Goal: Find specific page/section: Find specific page/section

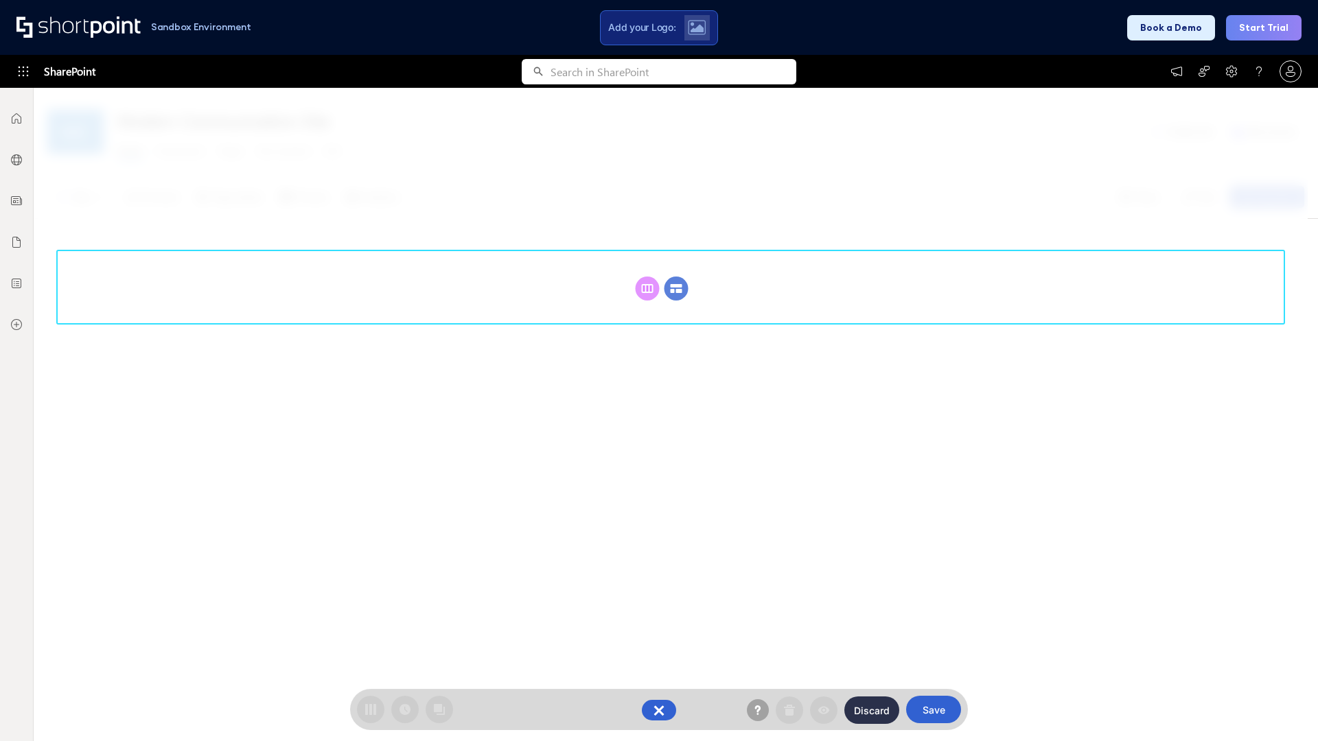
scroll to position [189, 0]
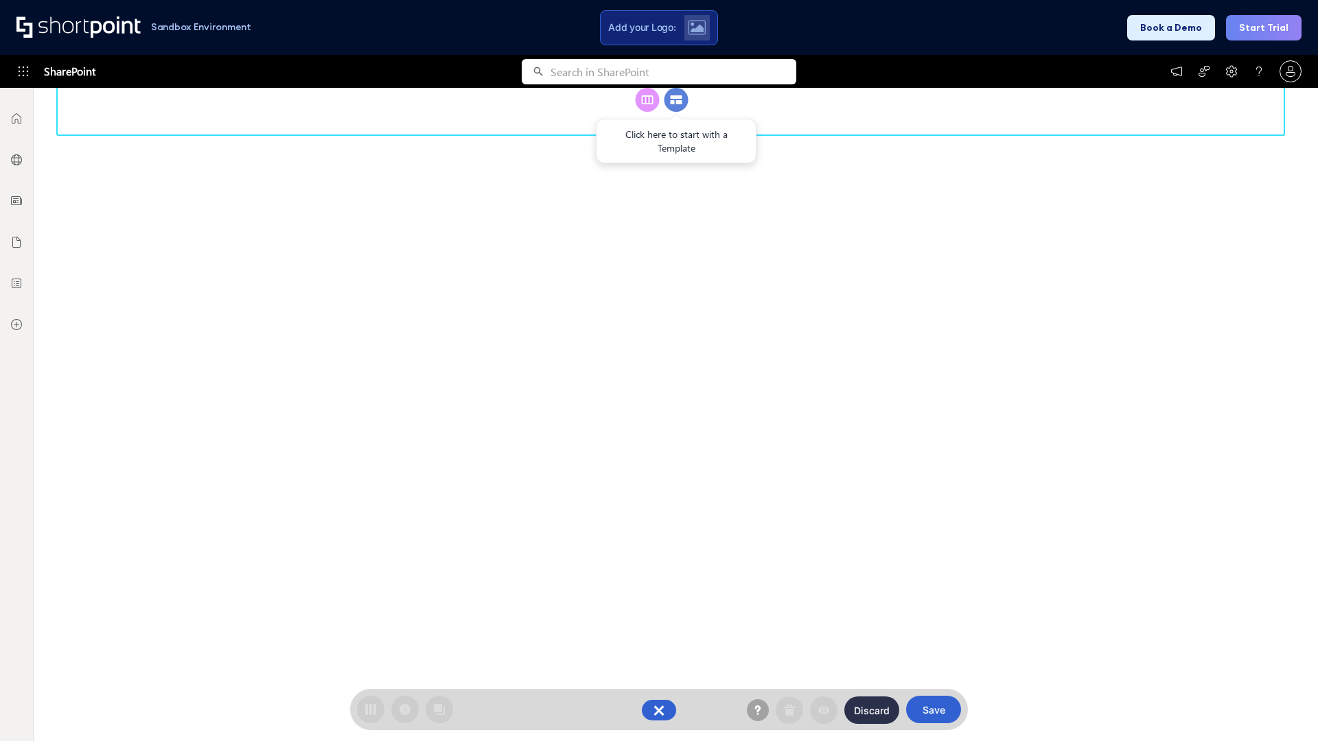
click at [676, 112] on circle at bounding box center [676, 100] width 24 height 24
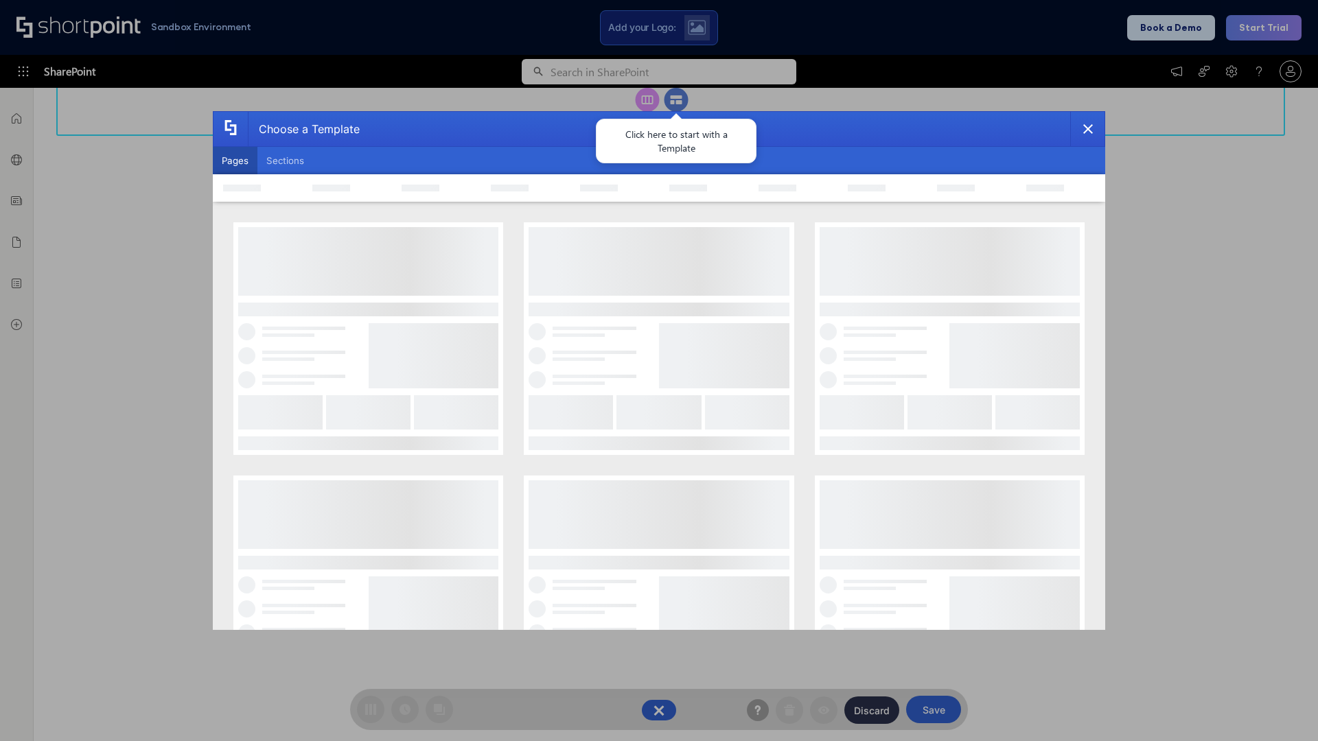
scroll to position [0, 0]
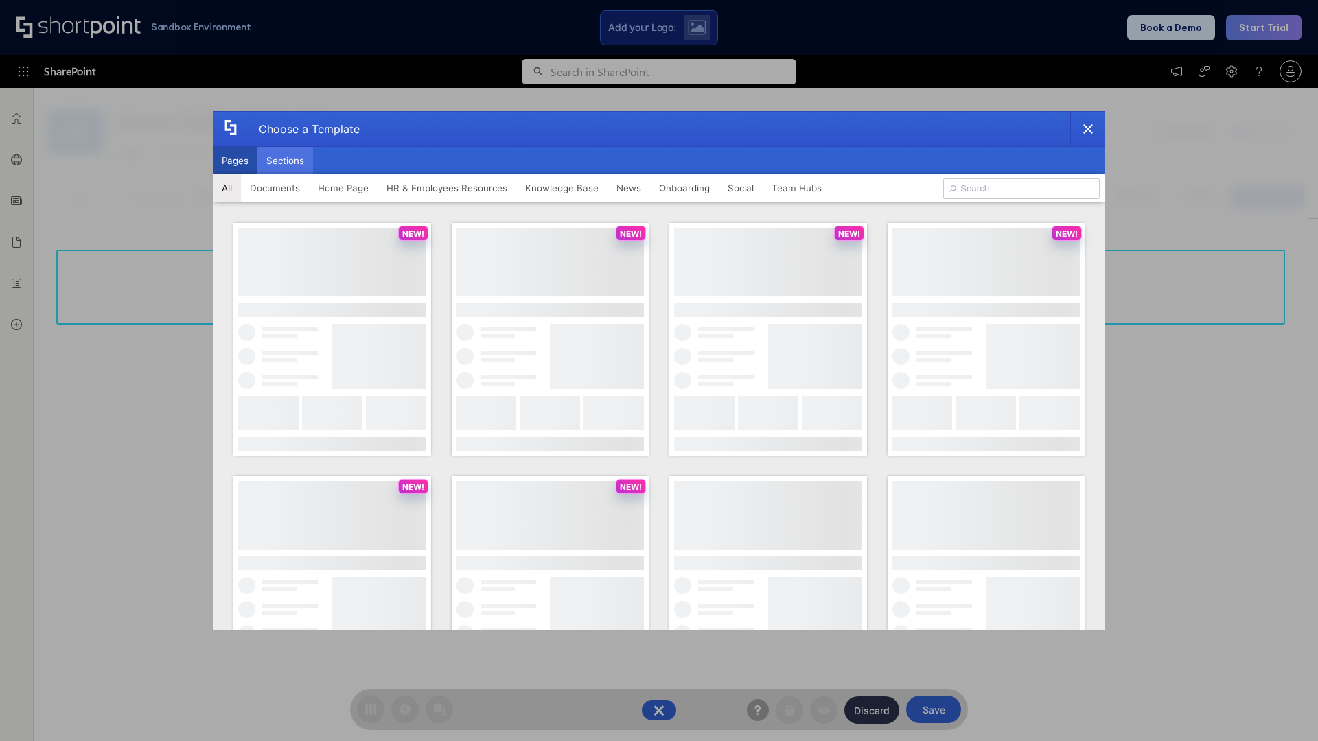
click at [285, 161] on button "Sections" at bounding box center [285, 160] width 56 height 27
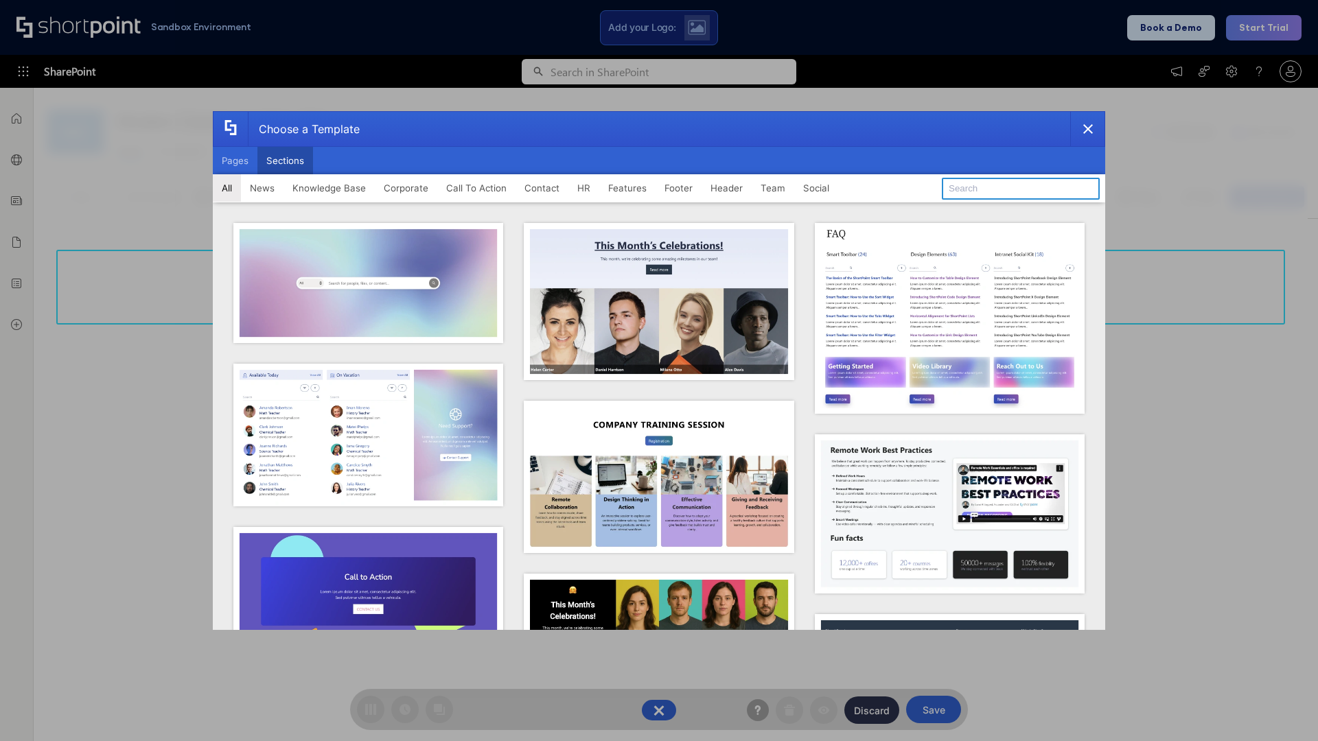
type input "Healthcare Team"
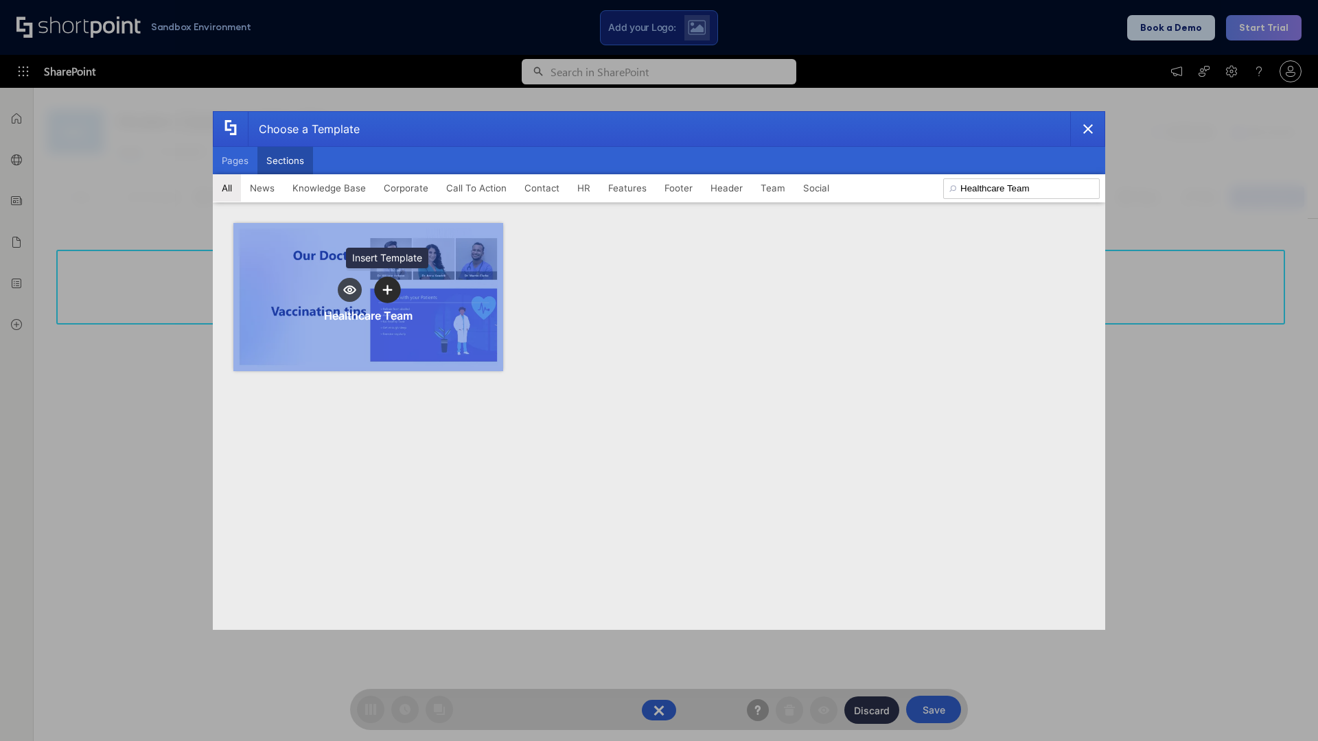
click at [387, 290] on icon "template selector" at bounding box center [387, 290] width 10 height 10
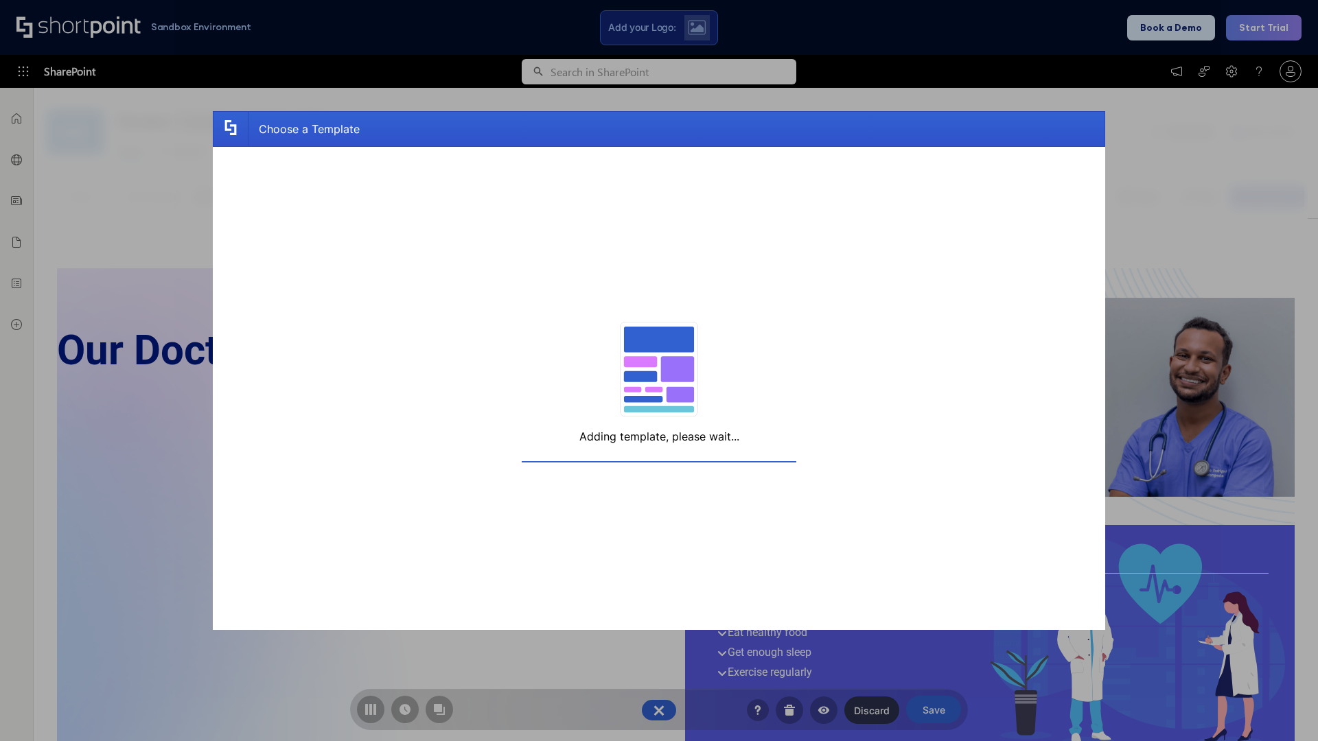
scroll to position [10, 10]
